Goal: Task Accomplishment & Management: Manage account settings

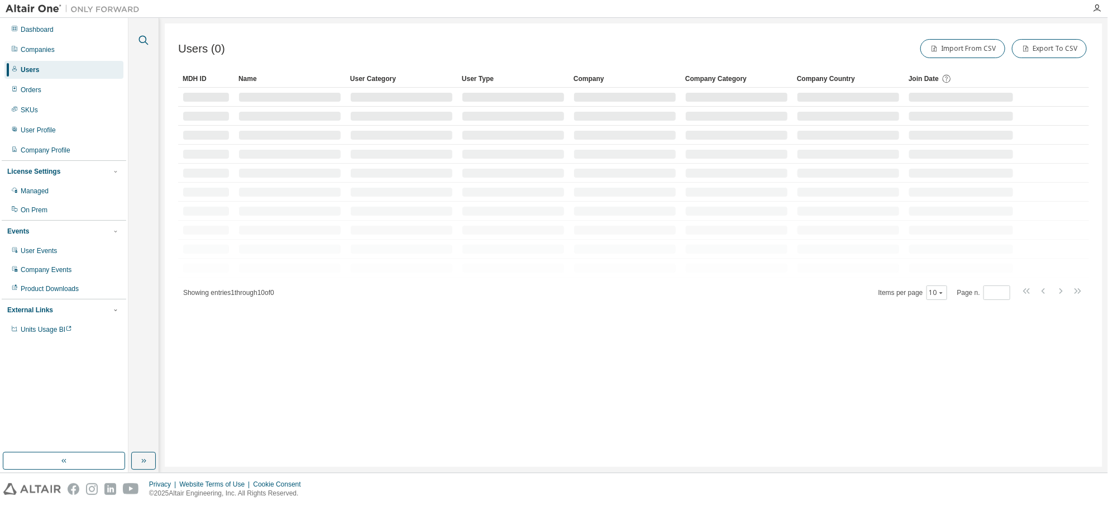
click at [140, 37] on icon "button" at bounding box center [143, 40] width 9 height 9
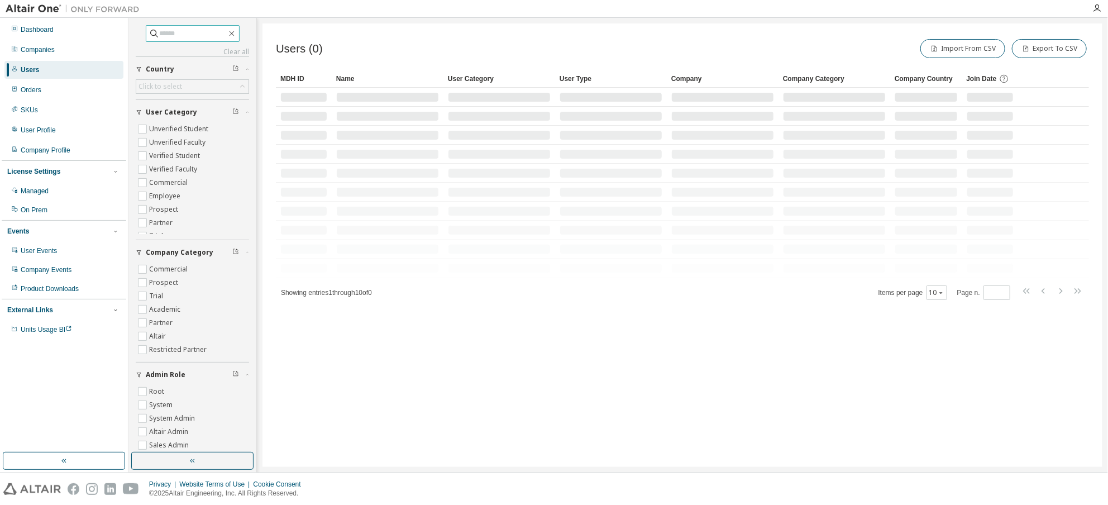
click at [193, 31] on input "text" at bounding box center [193, 33] width 67 height 11
paste input "**********"
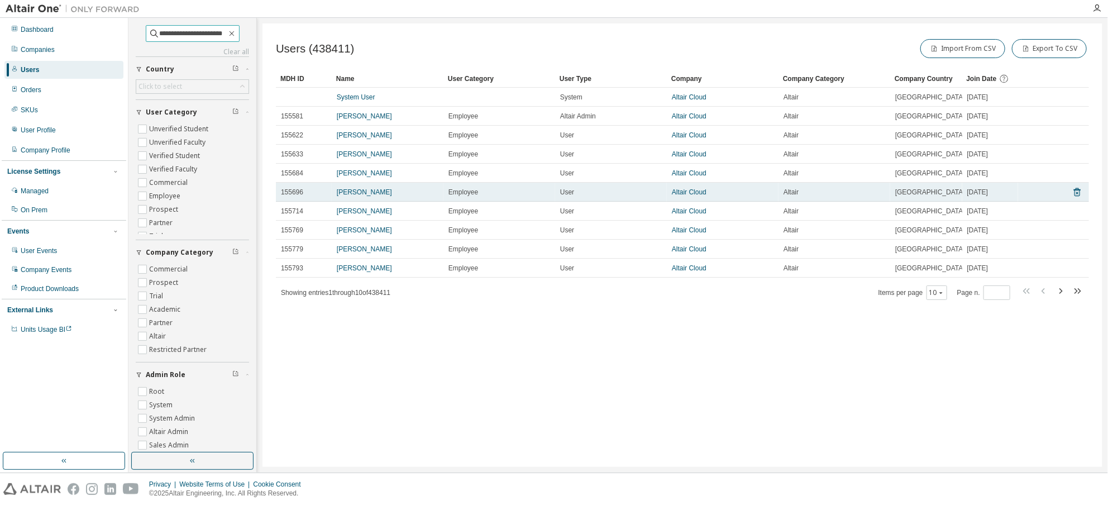
type input "**********"
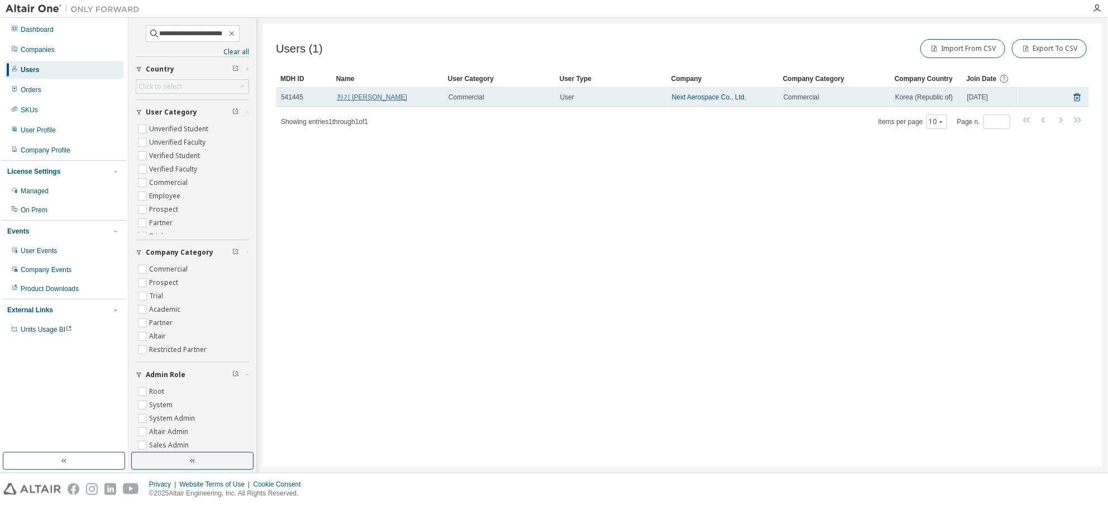
click at [348, 94] on link "찬기 [PERSON_NAME]" at bounding box center [372, 97] width 70 height 8
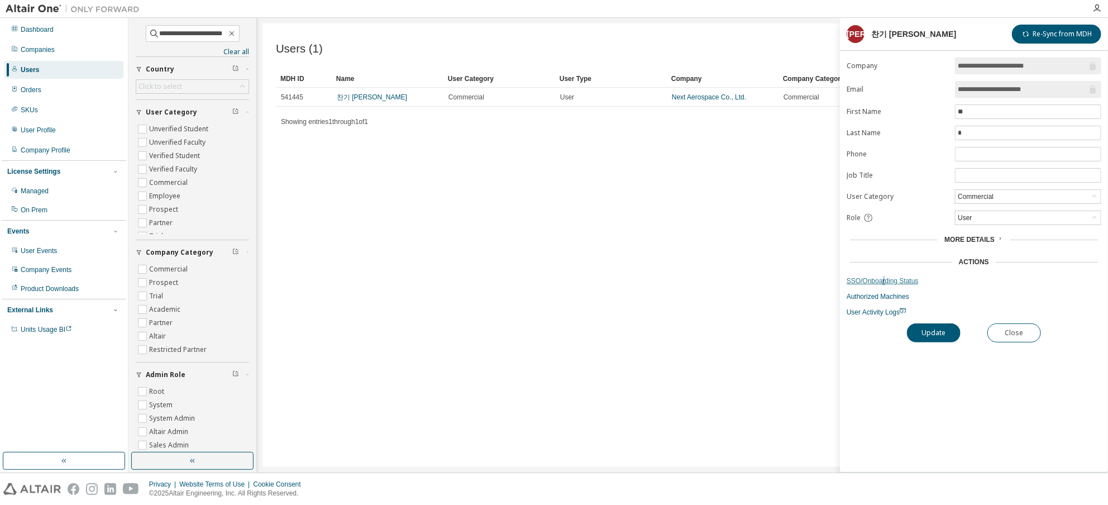
click at [882, 276] on link "SSO/Onboarding Status" at bounding box center [974, 280] width 255 height 9
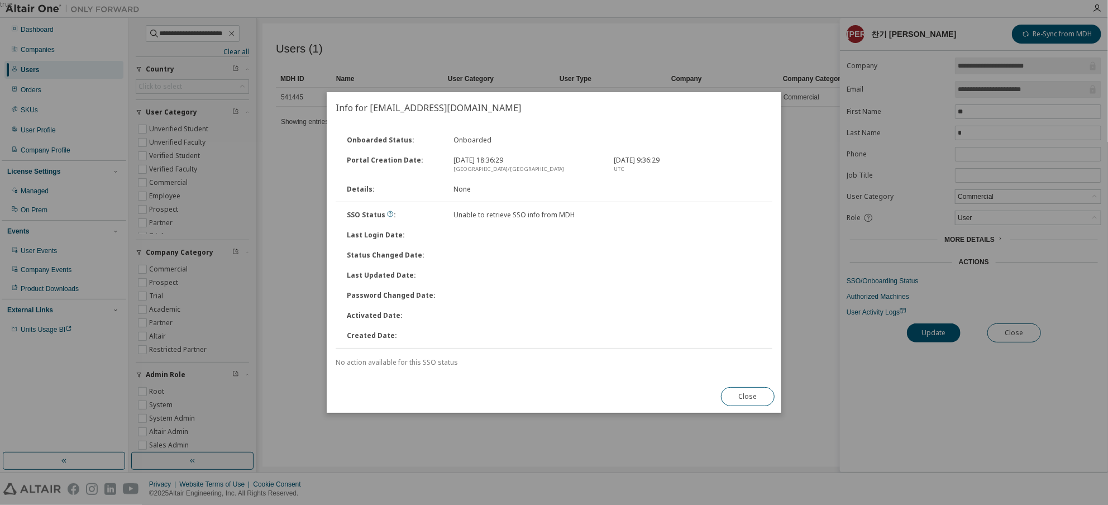
click at [561, 217] on div "Unable to retrieve SSO info from MDH" at bounding box center [527, 215] width 160 height 9
drag, startPoint x: 576, startPoint y: 213, endPoint x: 498, endPoint y: 223, distance: 78.9
click at [438, 206] on div "SSO Status : Unable to retrieve SSO info from MDH" at bounding box center [554, 215] width 439 height 20
copy div "Unable to retrieve SSO info from MDH"
click at [346, 109] on h2 "Info for [EMAIL_ADDRESS][DOMAIN_NAME]" at bounding box center [554, 107] width 455 height 31
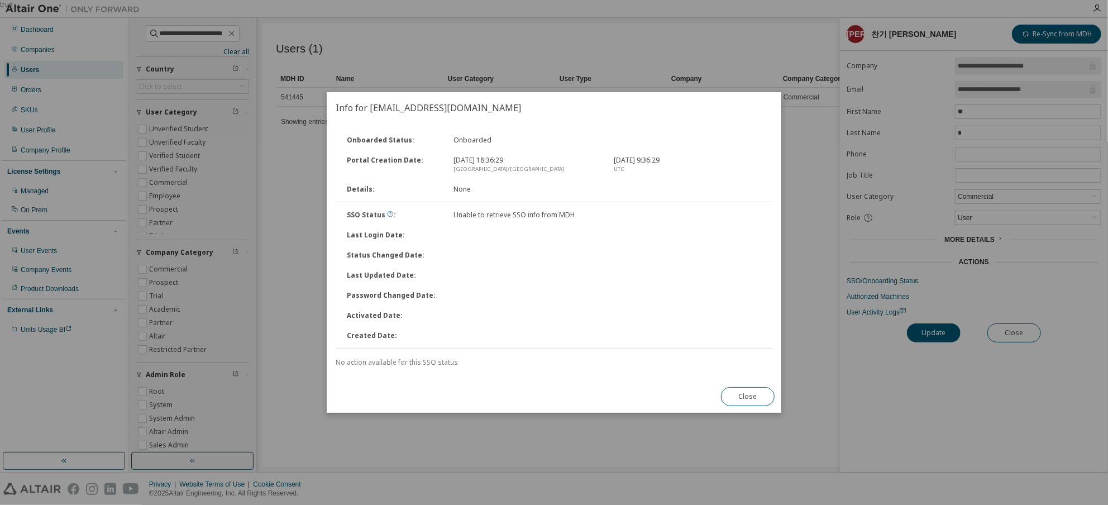
click at [387, 217] on icon at bounding box center [390, 214] width 7 height 7
click at [769, 390] on button "Close" at bounding box center [748, 396] width 54 height 19
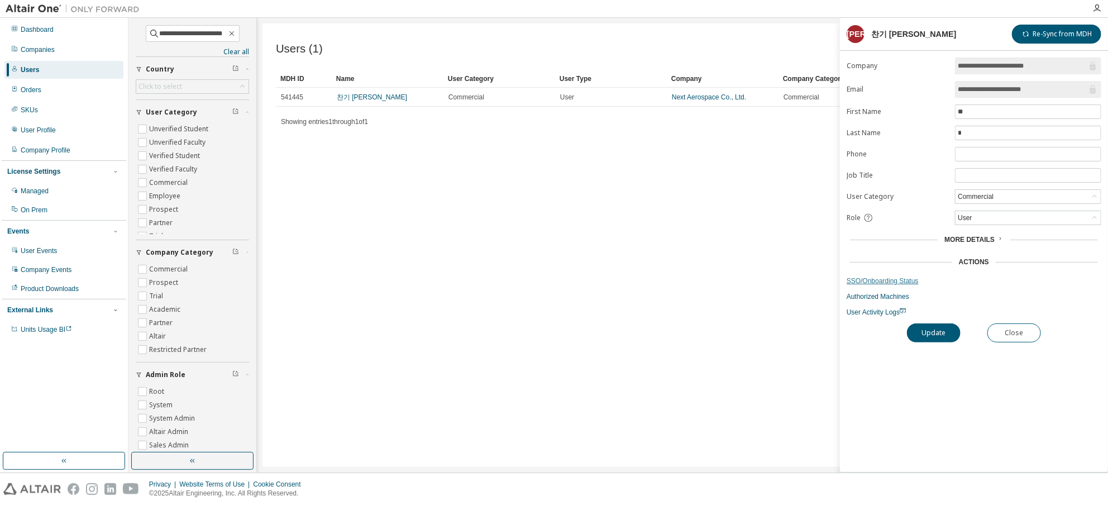
click at [868, 276] on link "SSO/Onboarding Status" at bounding box center [974, 280] width 255 height 9
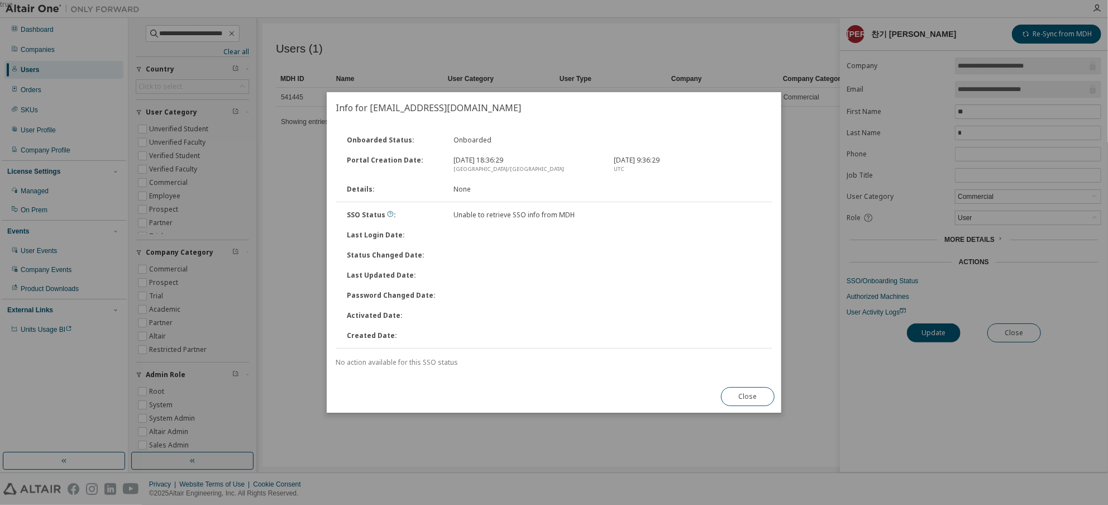
click at [347, 352] on div "Onboarded Status : Onboarded Portal Creation Date : [DATE] 18:36:29 [GEOGRAPHIC…" at bounding box center [554, 248] width 437 height 237
drag, startPoint x: 503, startPoint y: 109, endPoint x: 491, endPoint y: 125, distance: 19.5
click at [371, 109] on h2 "Info for [EMAIL_ADDRESS][DOMAIN_NAME]" at bounding box center [554, 107] width 455 height 31
copy h2 "[EMAIL_ADDRESS][DOMAIN_NAME]"
click at [760, 393] on button "Close" at bounding box center [748, 396] width 54 height 19
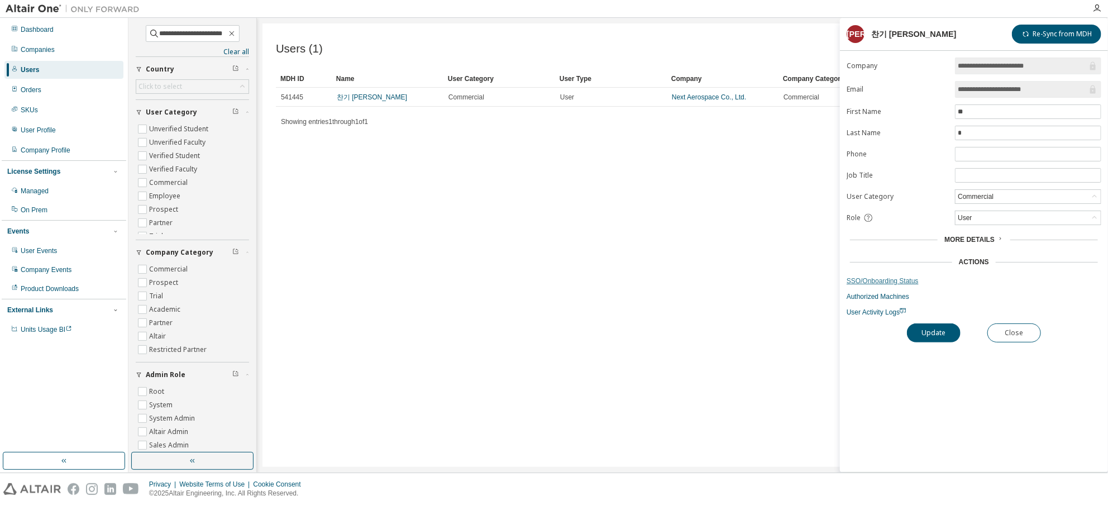
click at [881, 276] on link "SSO/Onboarding Status" at bounding box center [974, 280] width 255 height 9
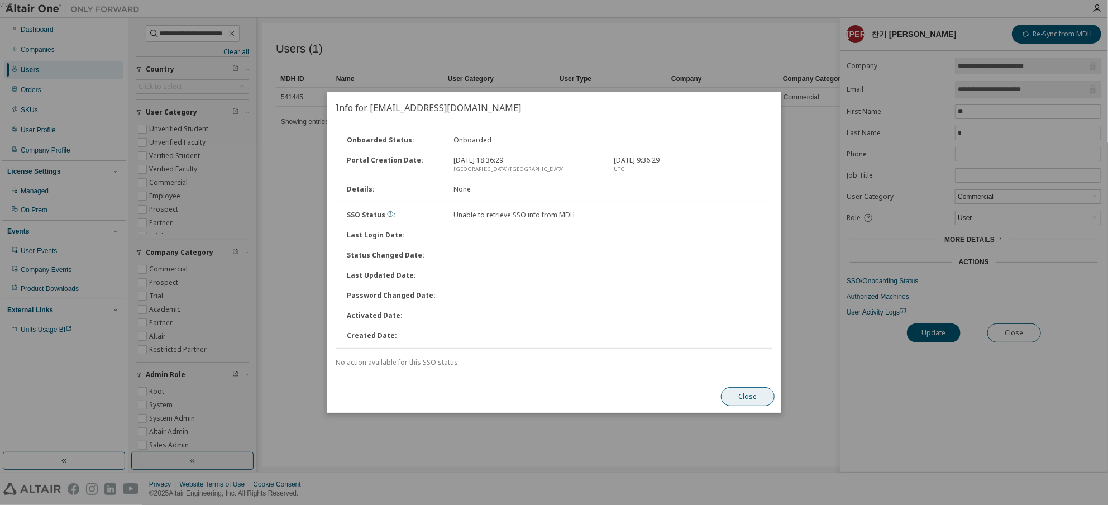
click at [747, 387] on button "Close" at bounding box center [748, 396] width 54 height 19
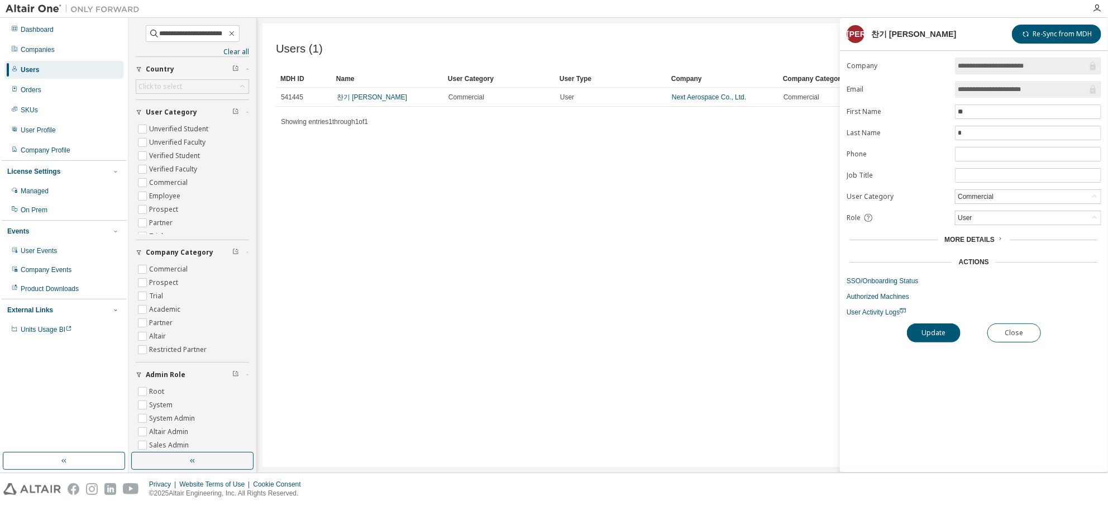
click at [986, 238] on span "More Details" at bounding box center [969, 240] width 50 height 8
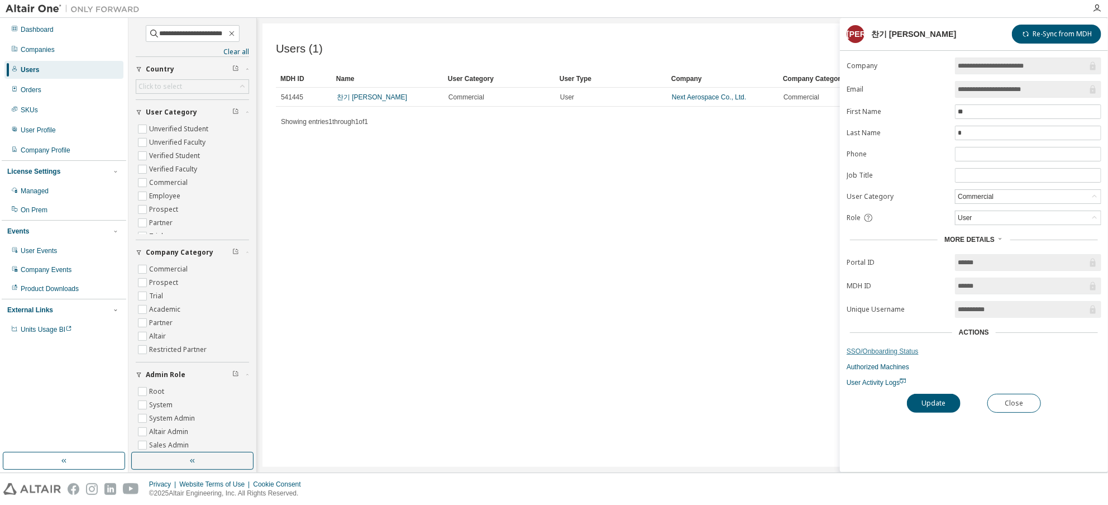
click at [875, 351] on link "SSO/Onboarding Status" at bounding box center [974, 351] width 255 height 9
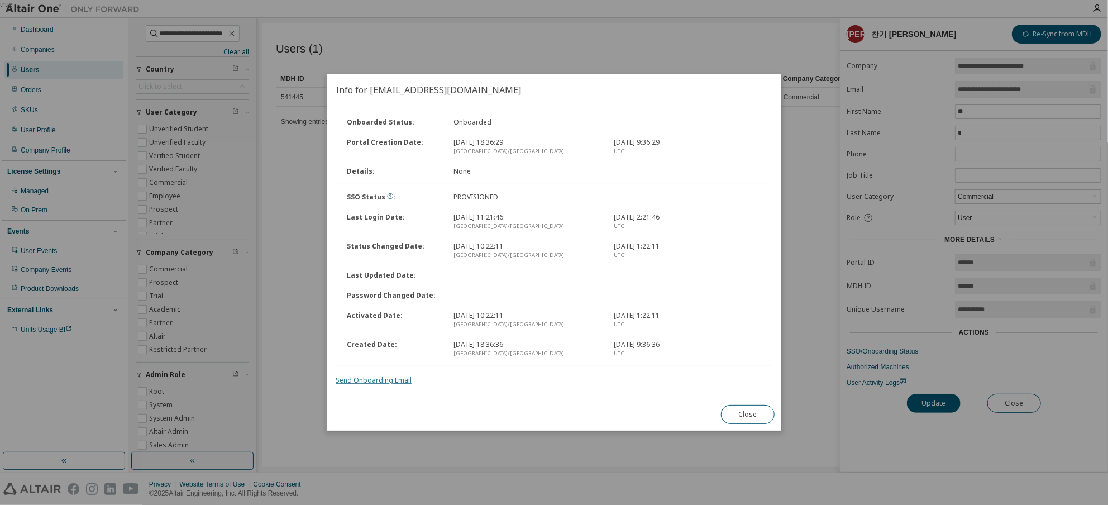
click at [373, 377] on link "Send Onboarding Email" at bounding box center [374, 379] width 76 height 9
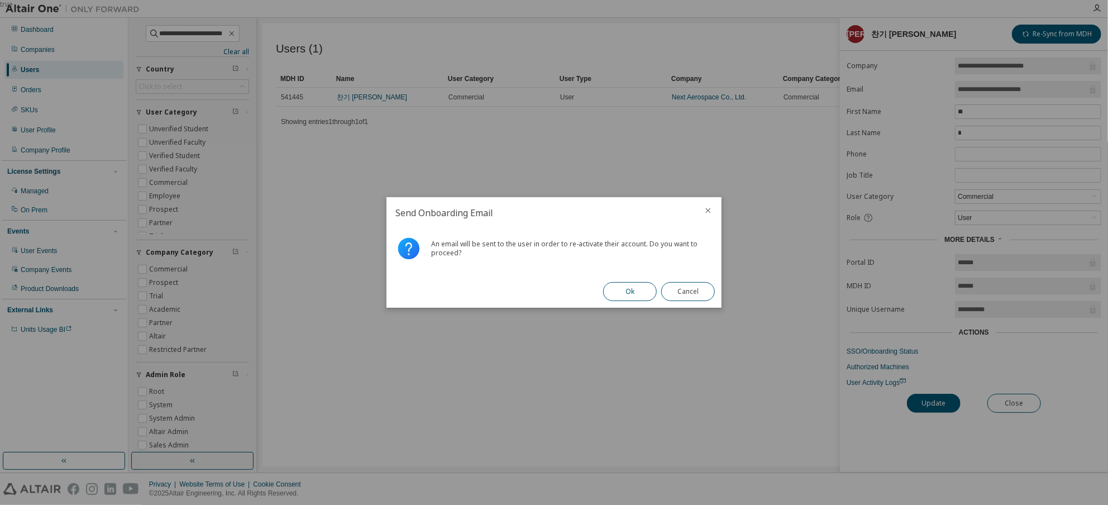
click at [627, 294] on button "Ok" at bounding box center [630, 291] width 54 height 19
click at [700, 291] on button "Close" at bounding box center [688, 291] width 54 height 19
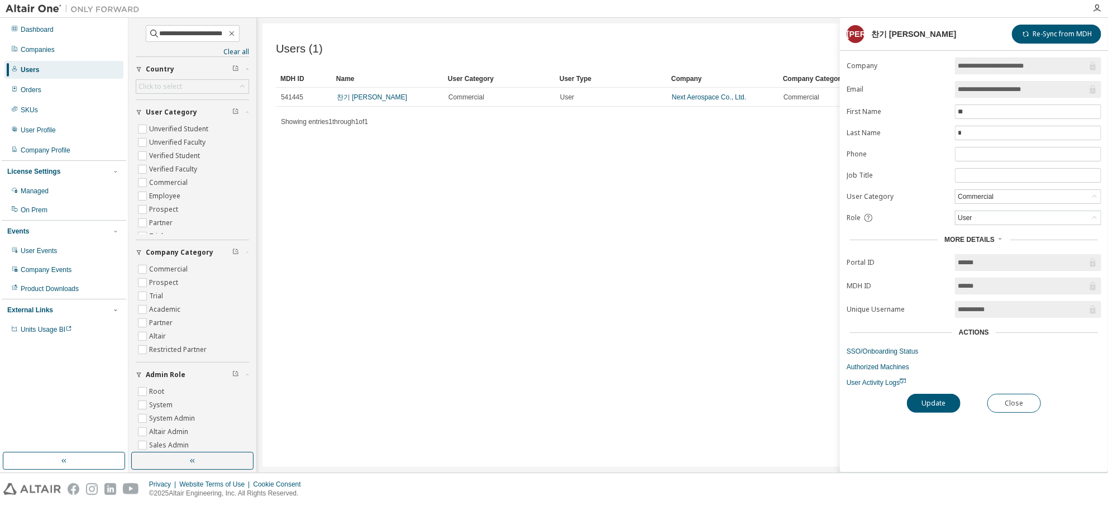
click at [38, 410] on div "Dashboard Companies Users Orders SKUs User Profile Company Profile License Sett…" at bounding box center [64, 235] width 125 height 431
